Goal: Task Accomplishment & Management: Manage account settings

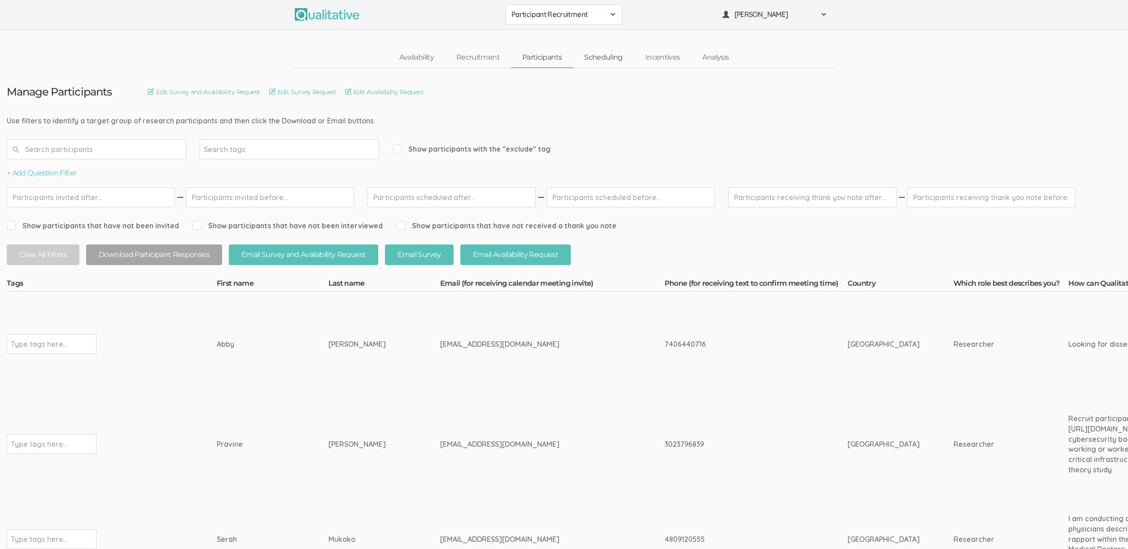
click at [597, 55] on link "Scheduling" at bounding box center [603, 57] width 61 height 19
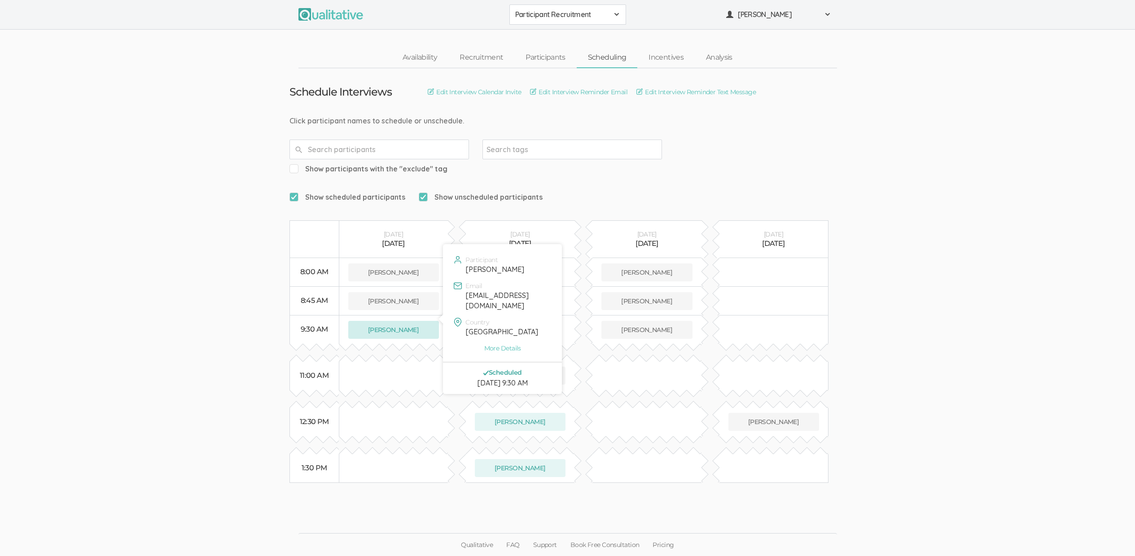
click at [390, 321] on button "Abby Davies" at bounding box center [393, 330] width 91 height 18
click at [541, 57] on link "Participants" at bounding box center [545, 57] width 62 height 19
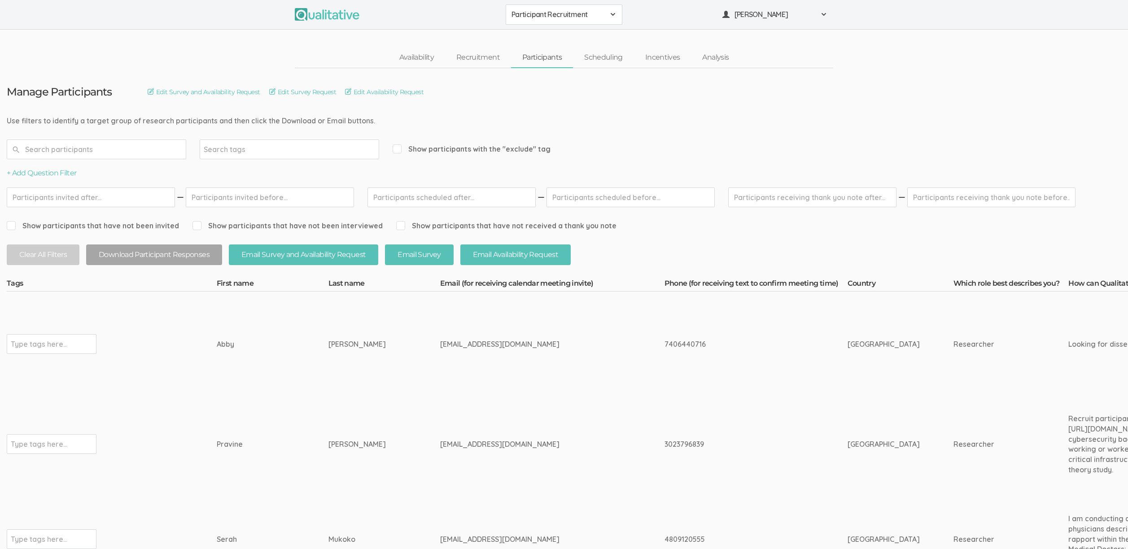
scroll to position [0, 2788]
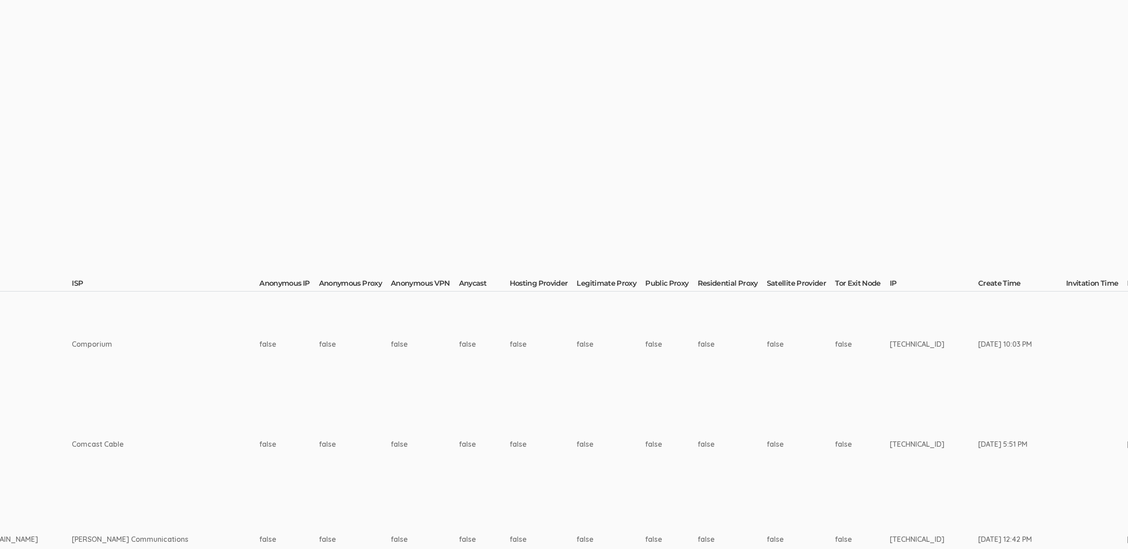
drag, startPoint x: 836, startPoint y: 491, endPoint x: 848, endPoint y: 499, distance: 14.8
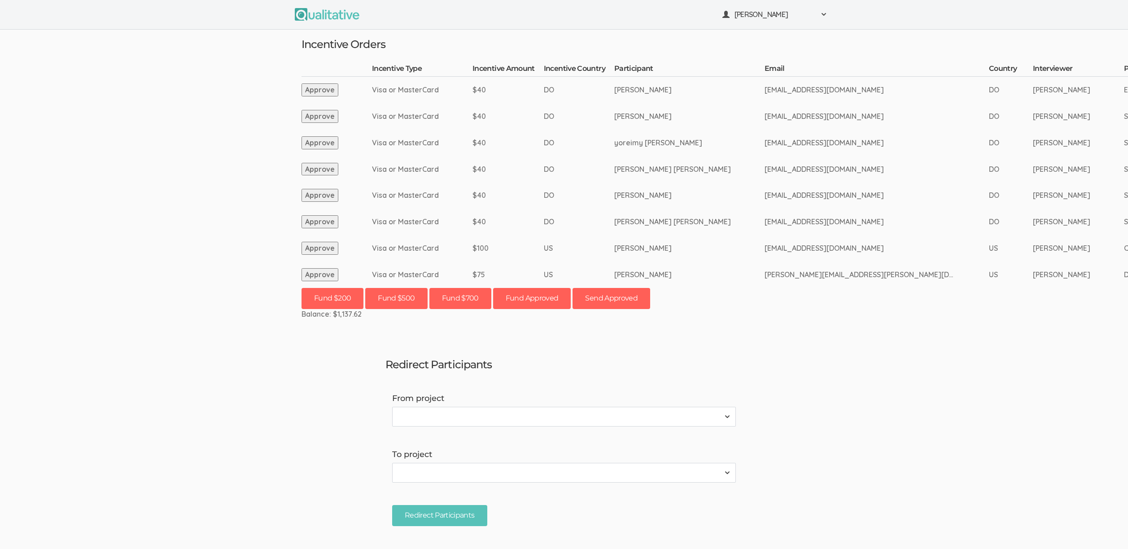
click at [500, 182] on td "$40" at bounding box center [508, 195] width 71 height 26
